Goal: Task Accomplishment & Management: Manage account settings

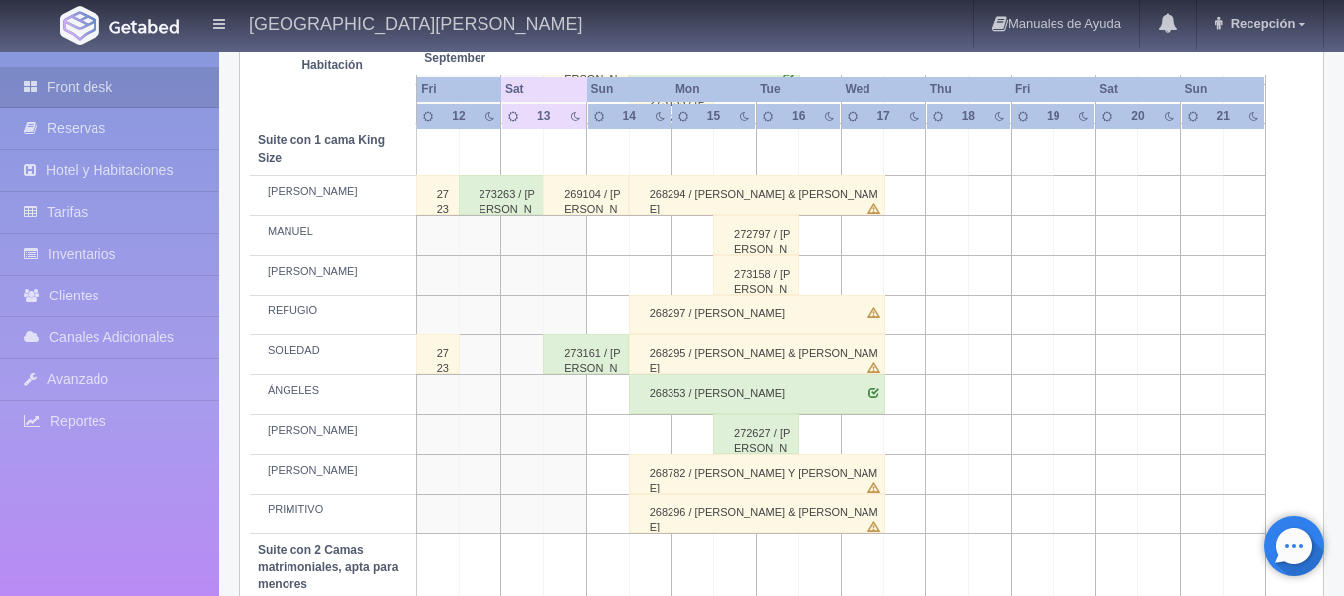
scroll to position [994, 0]
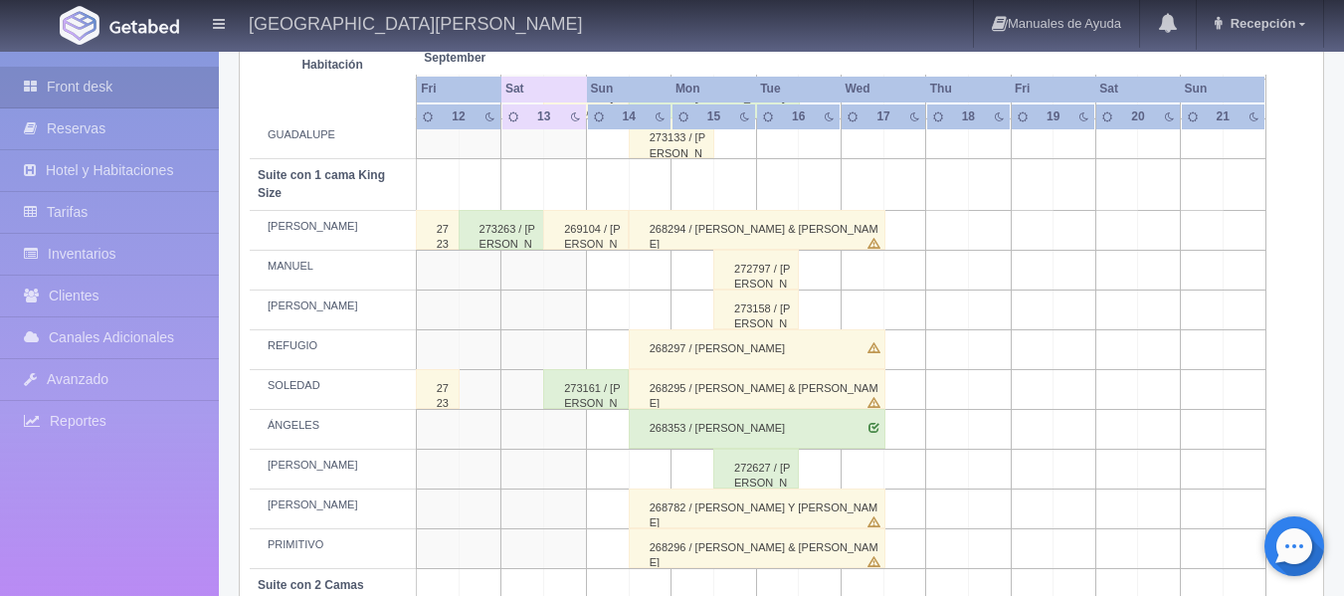
click at [576, 544] on td at bounding box center [565, 548] width 43 height 40
click at [574, 547] on td at bounding box center [565, 548] width 43 height 40
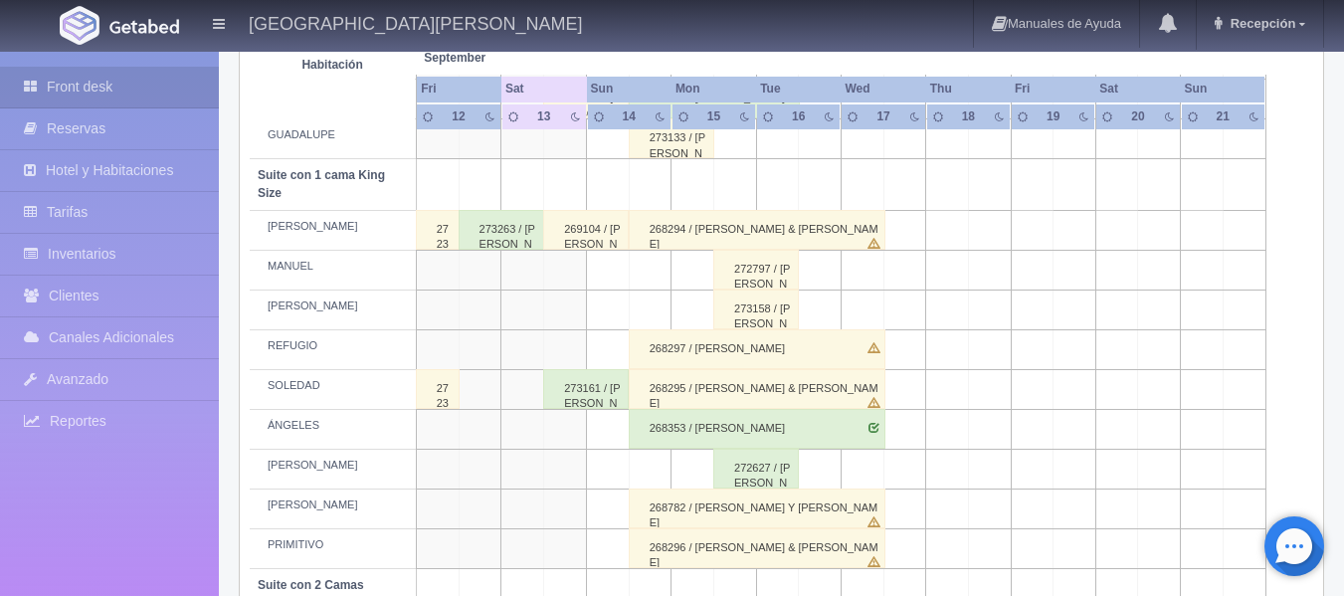
click at [574, 547] on td at bounding box center [565, 548] width 43 height 40
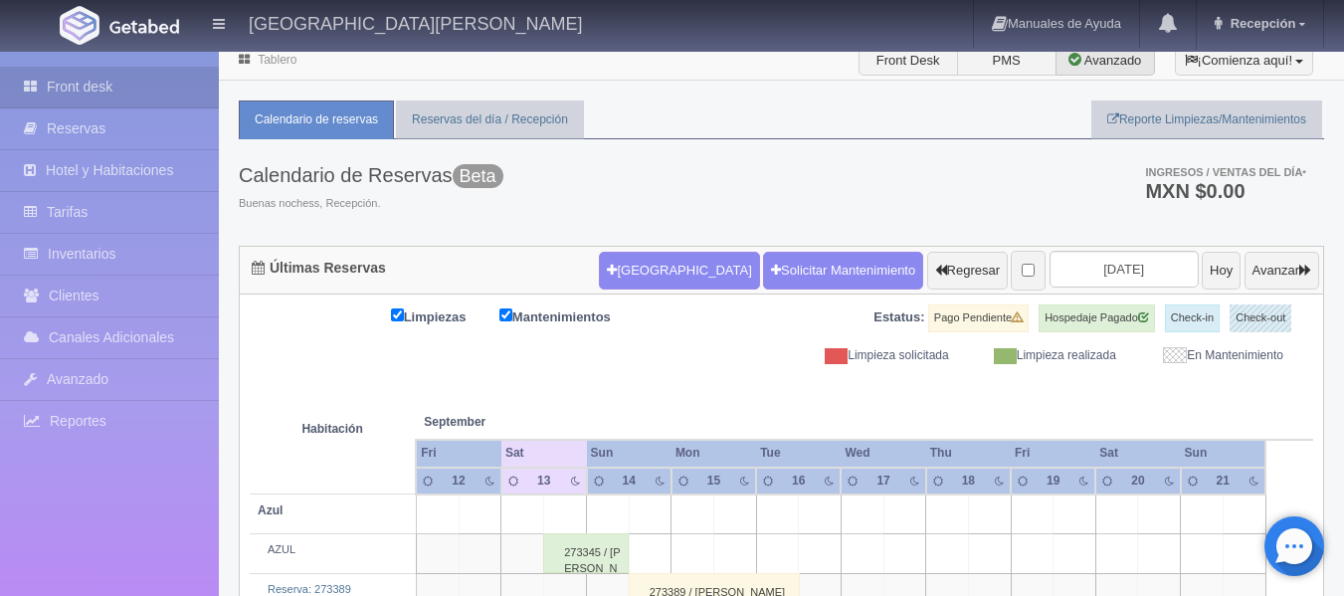
scroll to position [0, 0]
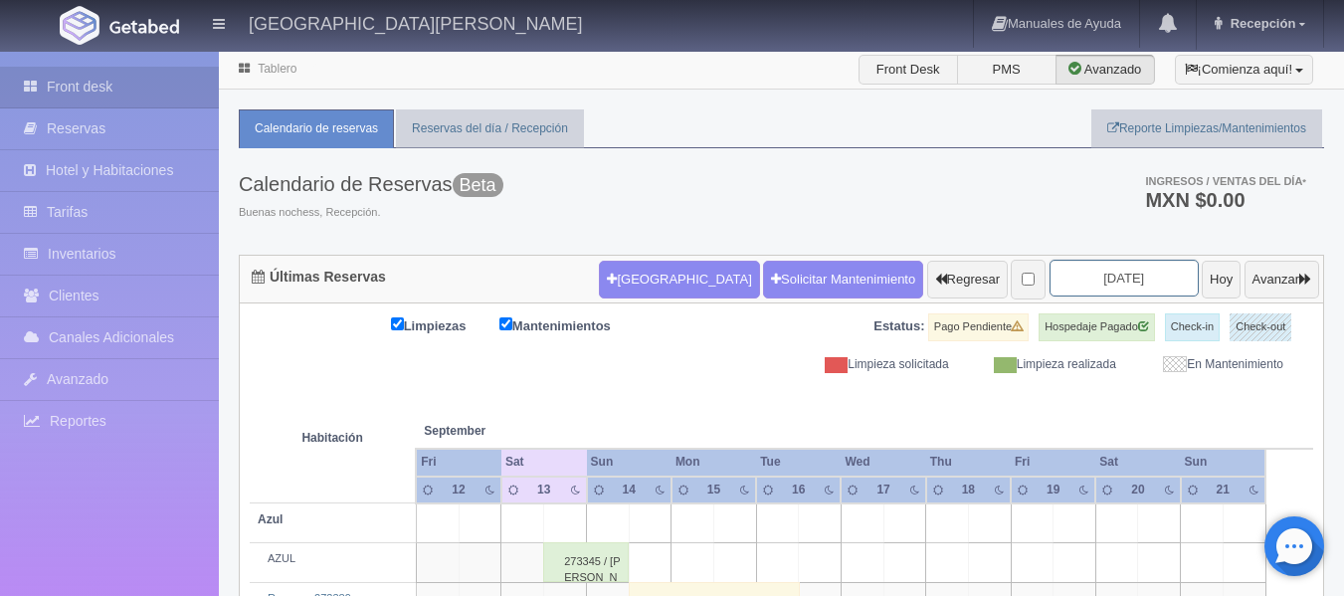
click at [1120, 280] on input "2025-09-14" at bounding box center [1123, 278] width 149 height 37
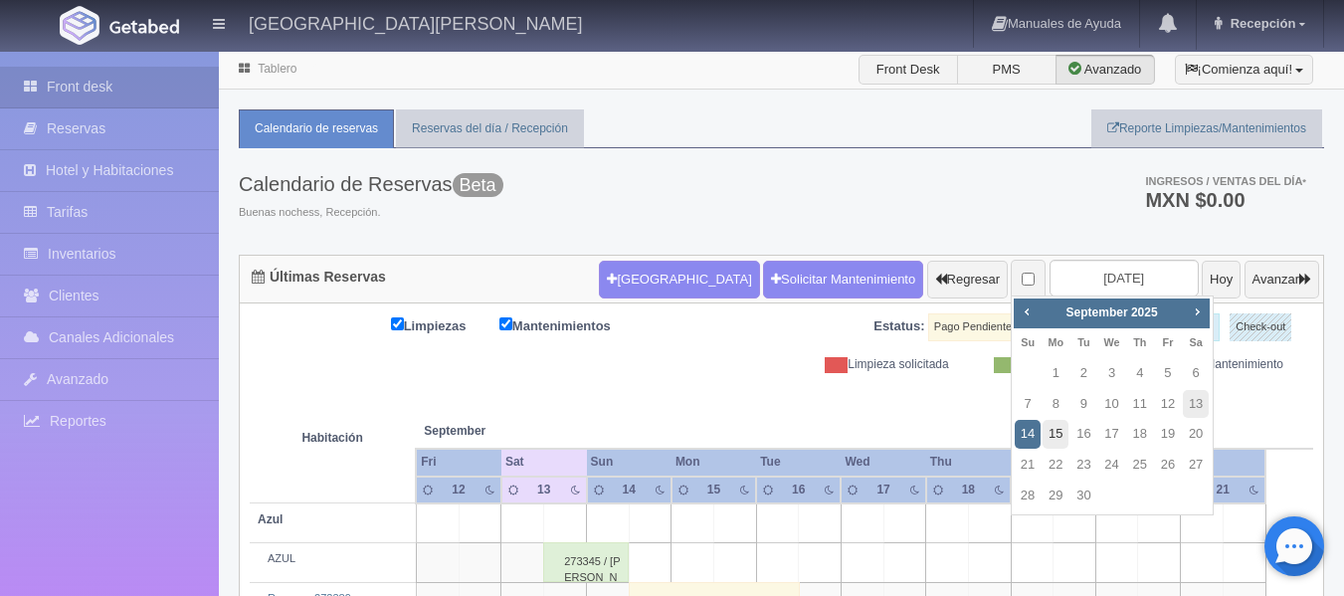
click at [1058, 439] on link "15" at bounding box center [1055, 434] width 26 height 29
type input "[DATE]"
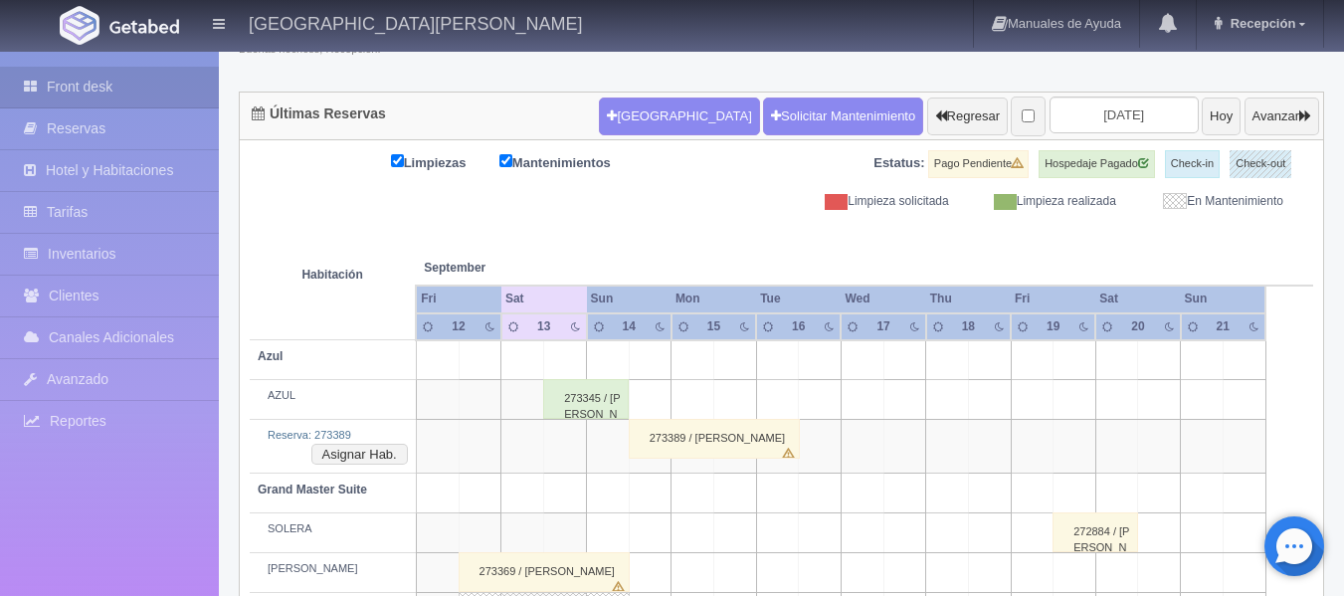
scroll to position [199, 0]
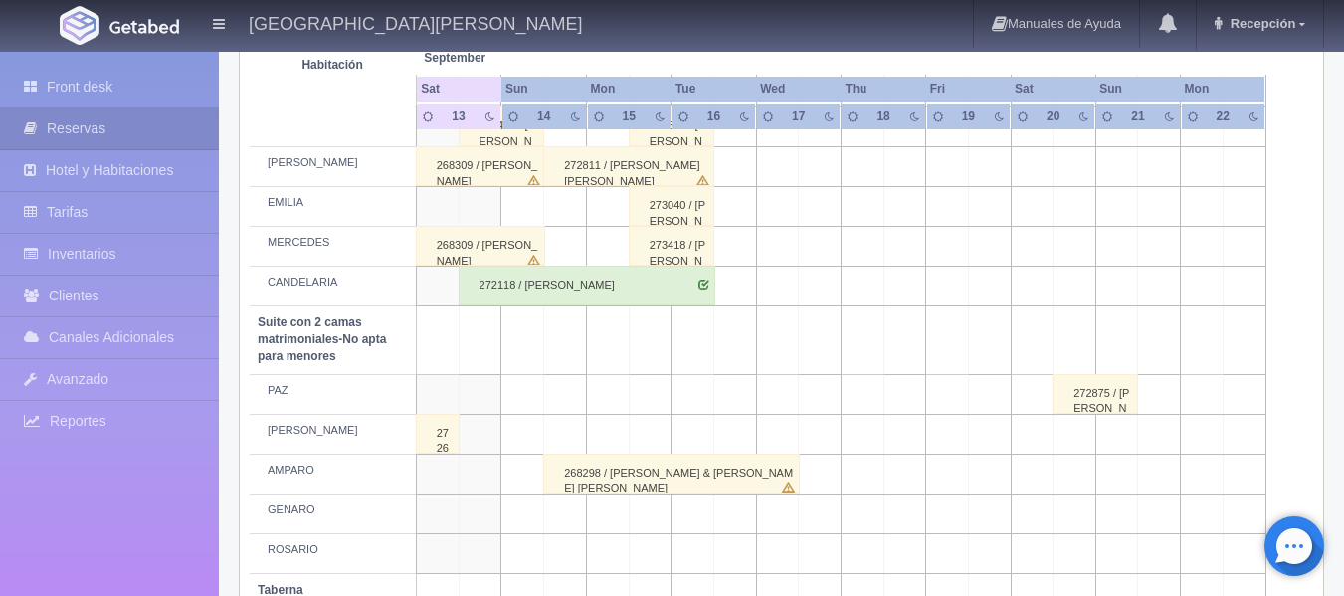
scroll to position [1623, 0]
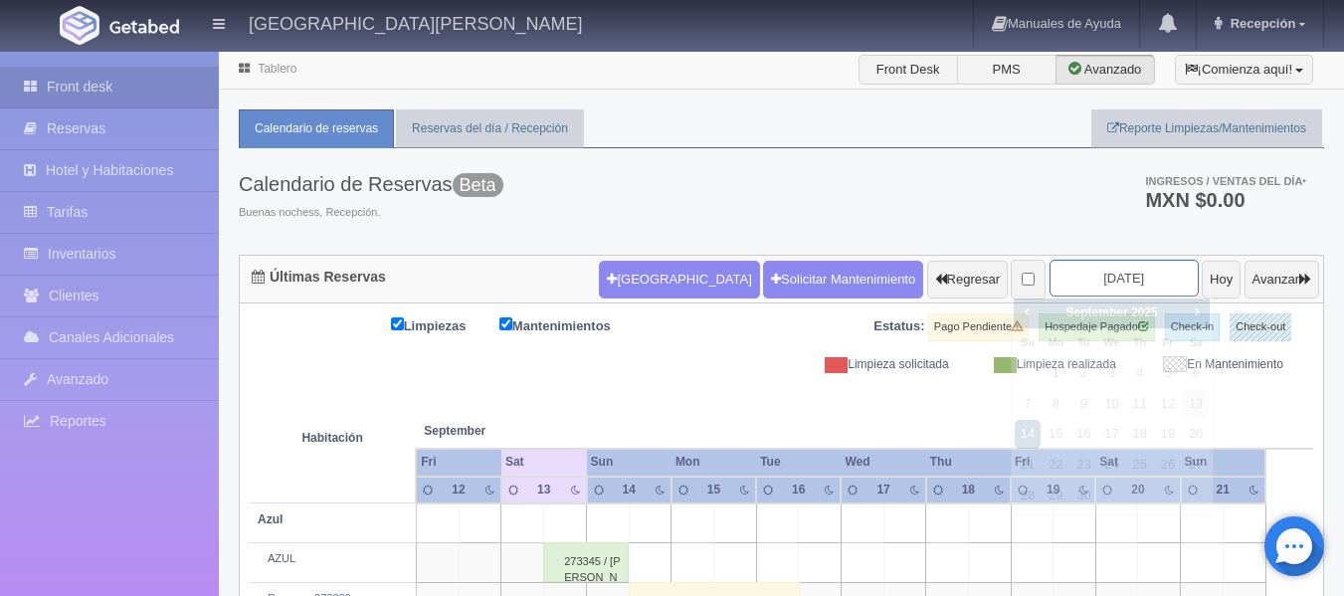
click at [1123, 284] on input "[DATE]" at bounding box center [1123, 278] width 149 height 37
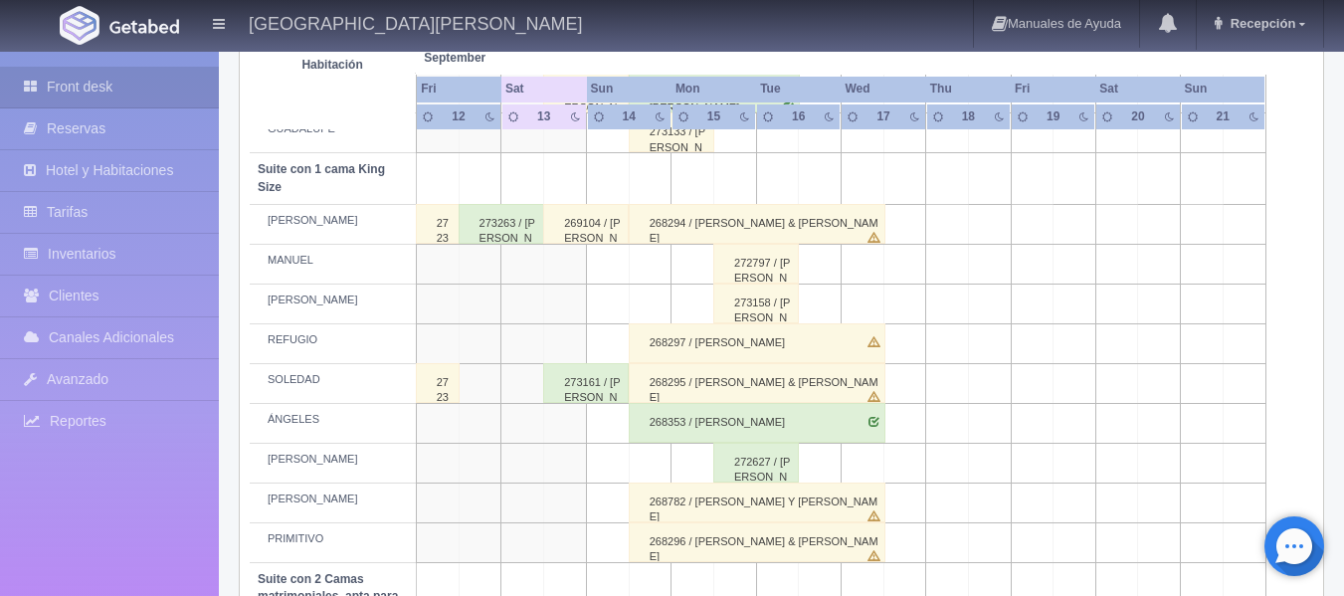
scroll to position [994, 0]
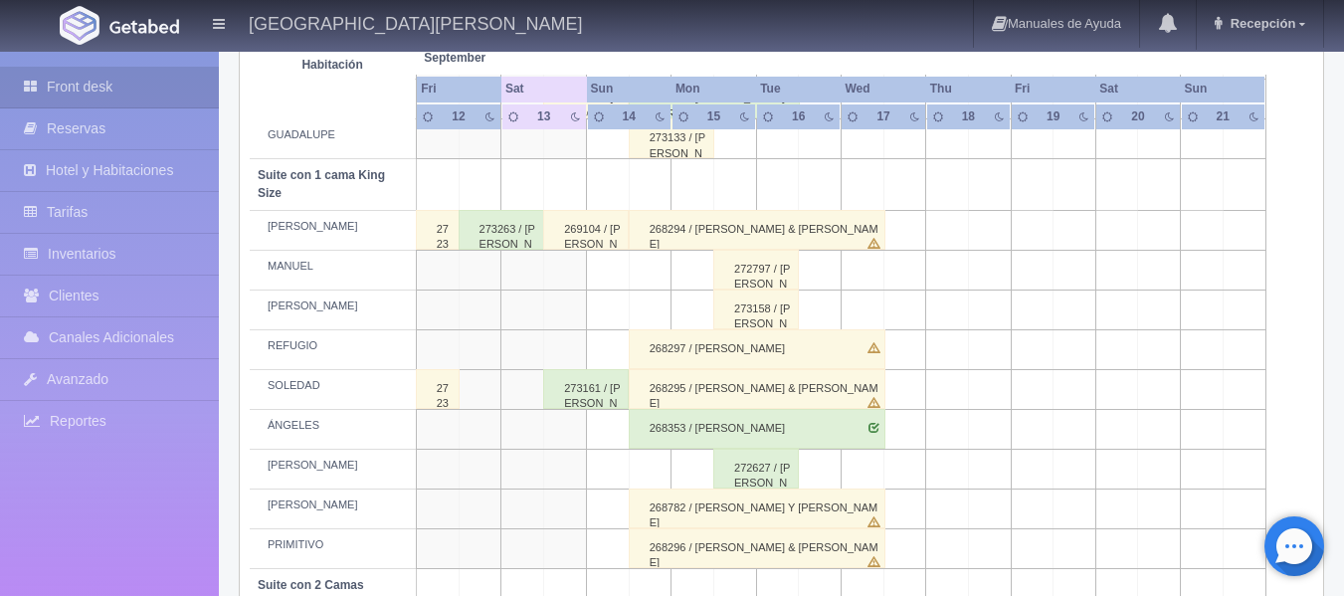
click at [569, 555] on td at bounding box center [565, 548] width 43 height 40
click at [571, 547] on td at bounding box center [565, 548] width 43 height 40
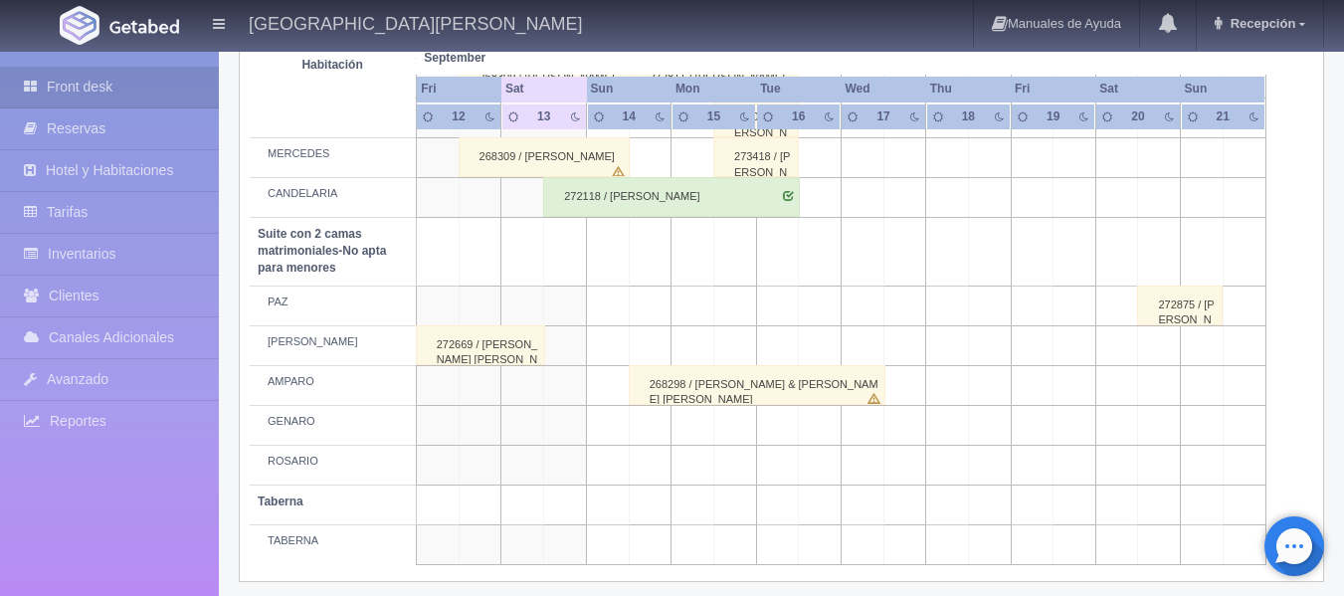
scroll to position [1623, 0]
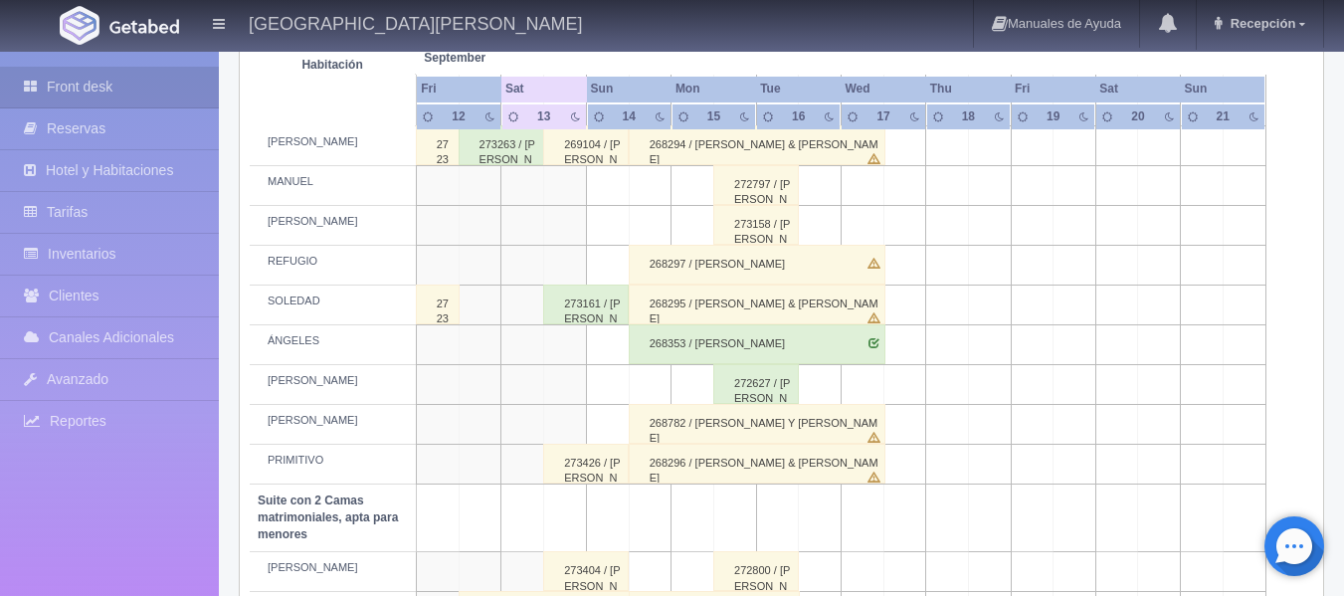
scroll to position [1094, 0]
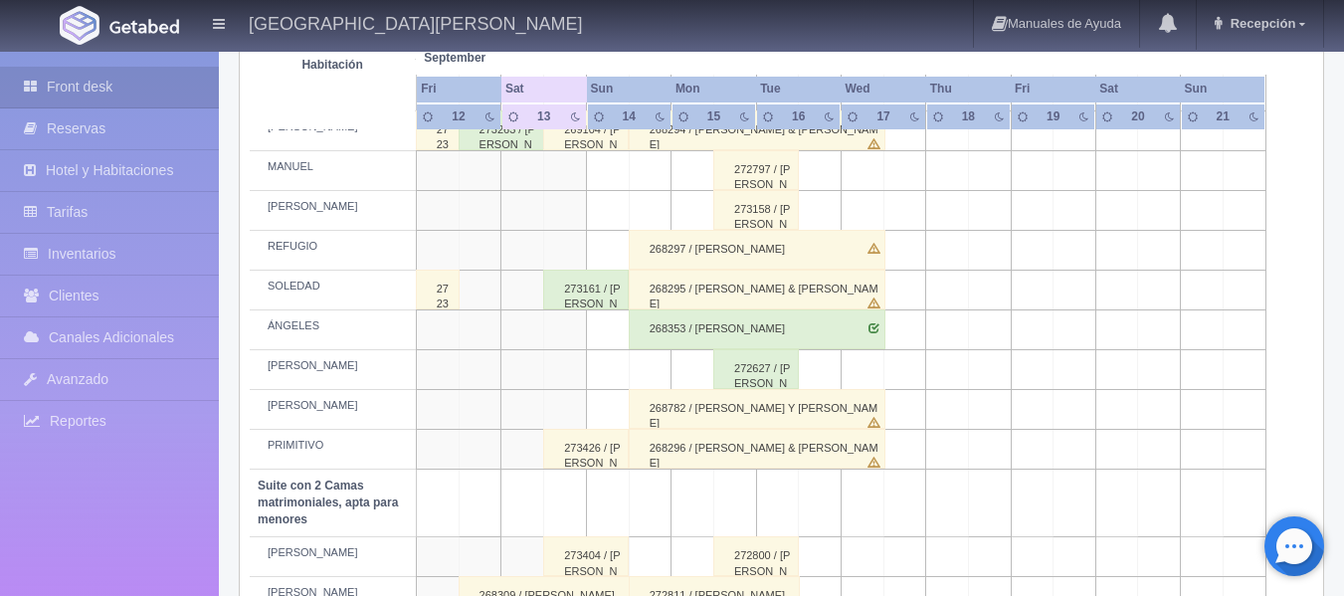
click at [579, 455] on div "273426 / ISRAEL ASCENCIO" at bounding box center [586, 449] width 86 height 40
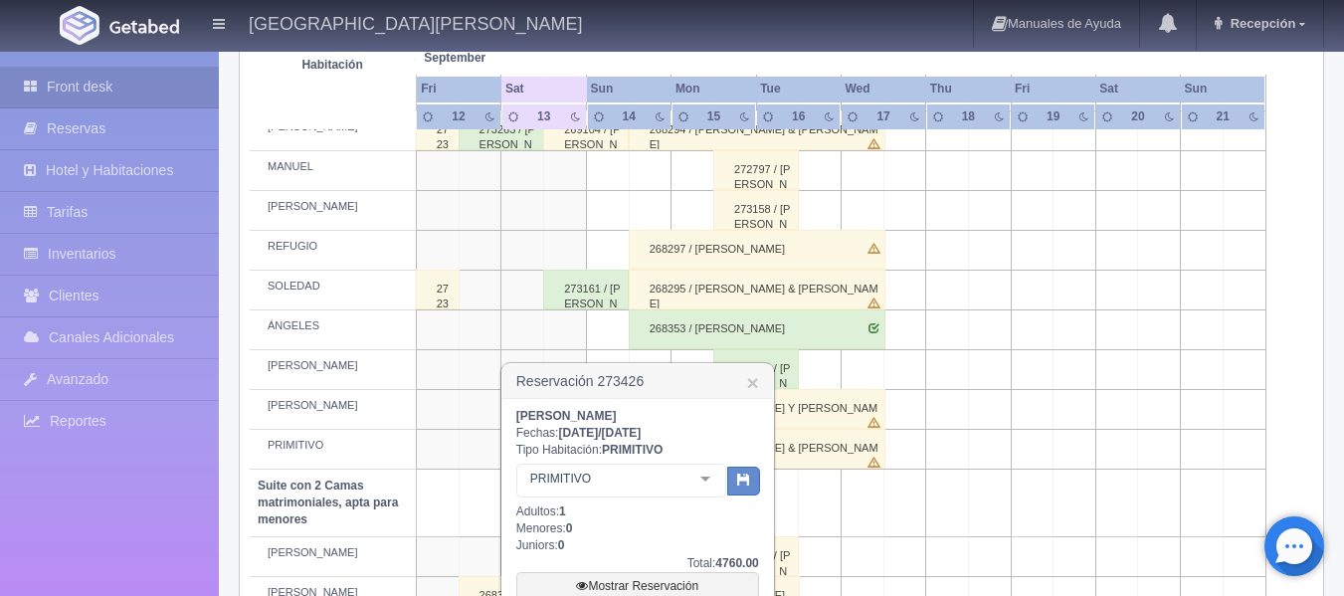
click at [438, 448] on td at bounding box center [437, 449] width 43 height 40
click at [547, 315] on td at bounding box center [565, 329] width 43 height 40
click at [751, 385] on link "×" at bounding box center [752, 382] width 12 height 21
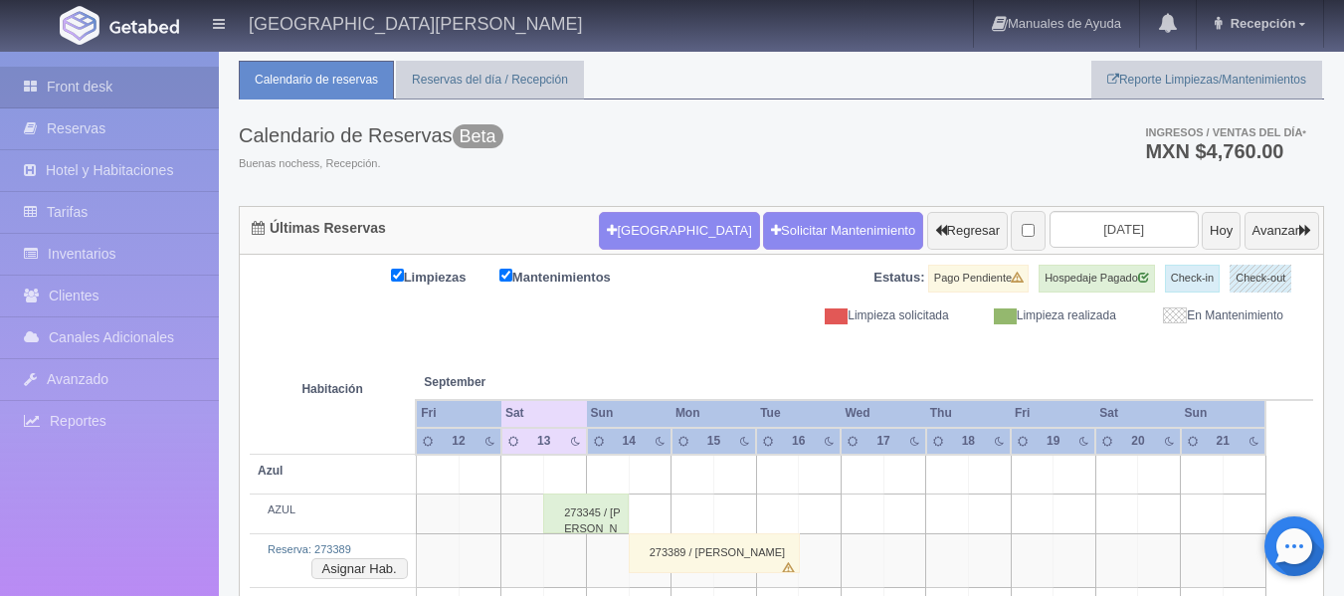
scroll to position [0, 0]
